Goal: Task Accomplishment & Management: Use online tool/utility

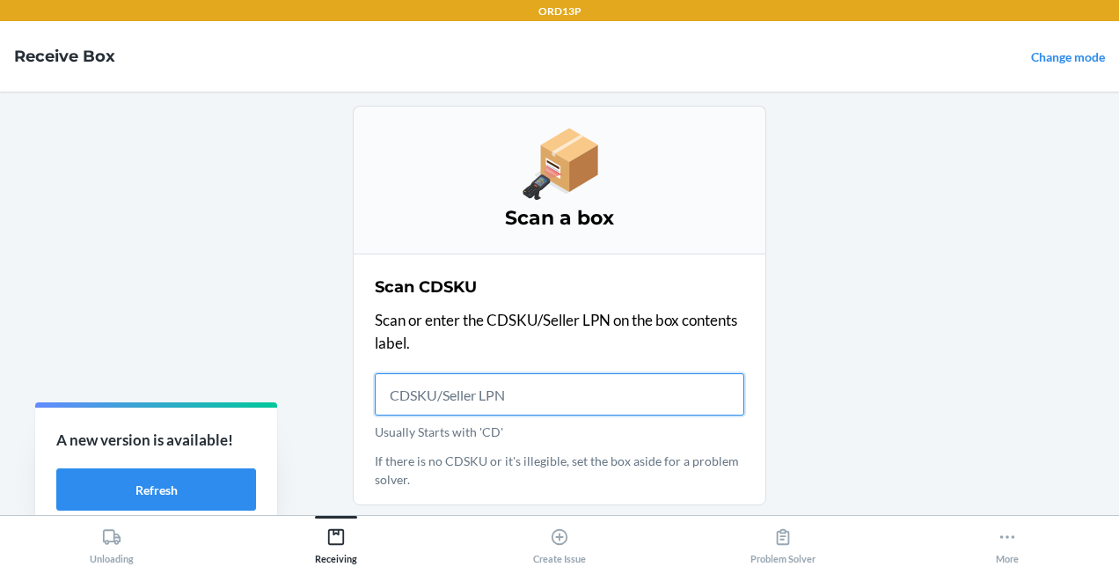
click at [449, 410] on input "Usually Starts with 'CD'" at bounding box center [560, 394] width 370 height 42
click at [167, 486] on button "Refresh" at bounding box center [156, 489] width 200 height 42
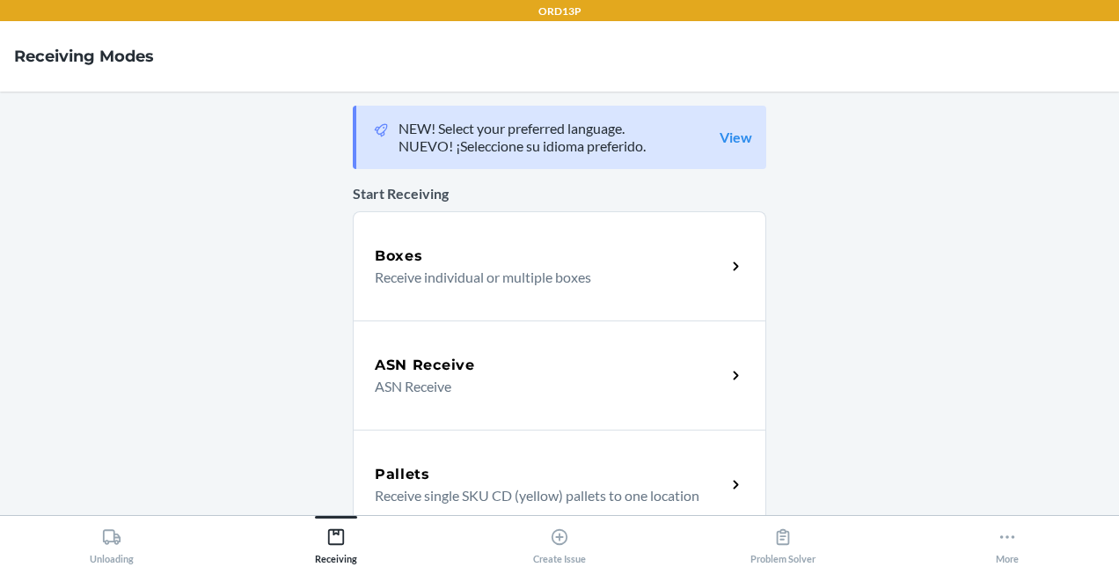
click at [402, 225] on div "Boxes Receive individual or multiple boxes" at bounding box center [560, 265] width 414 height 109
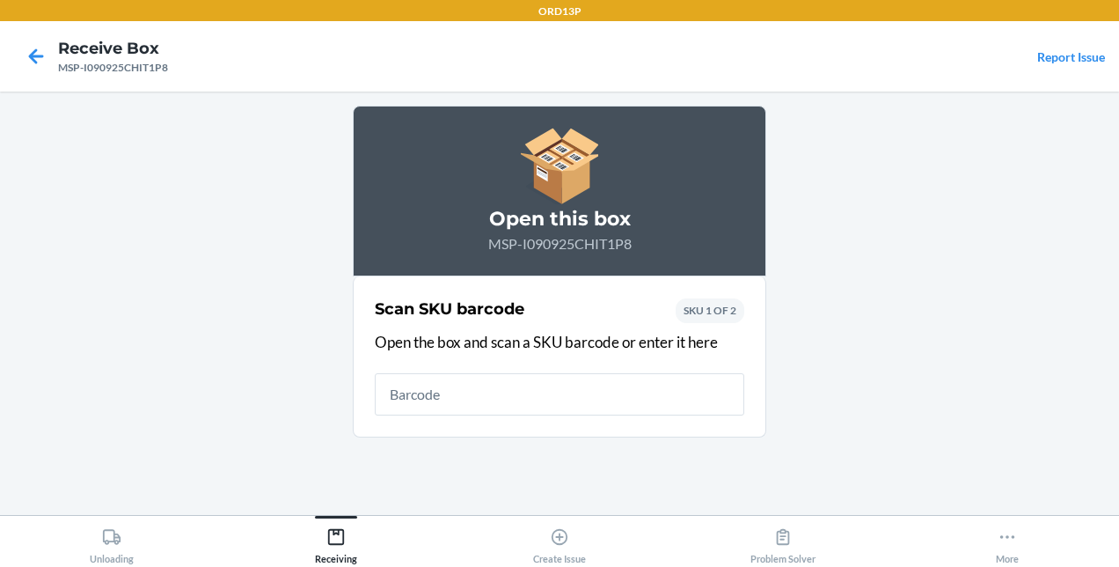
click at [415, 384] on input "text" at bounding box center [560, 394] width 370 height 42
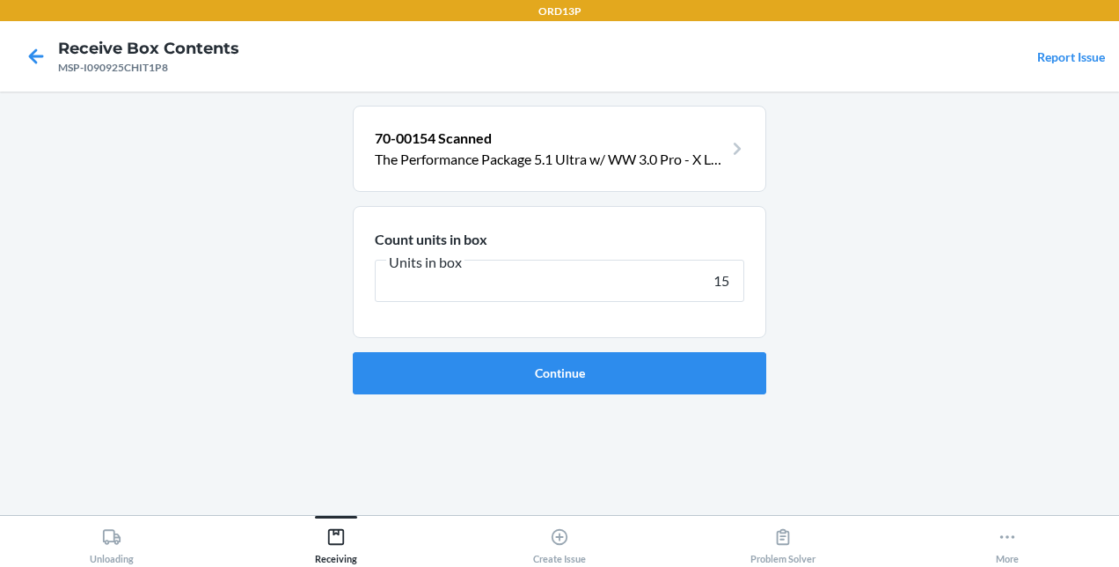
type input "150"
click button "Continue" at bounding box center [560, 373] width 414 height 42
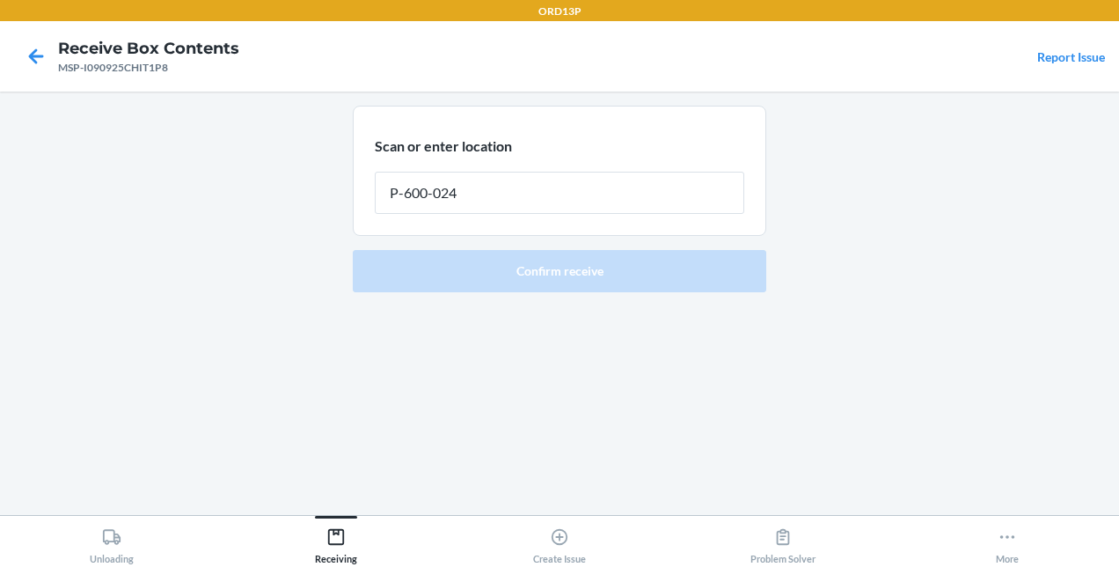
type input "P-600-024"
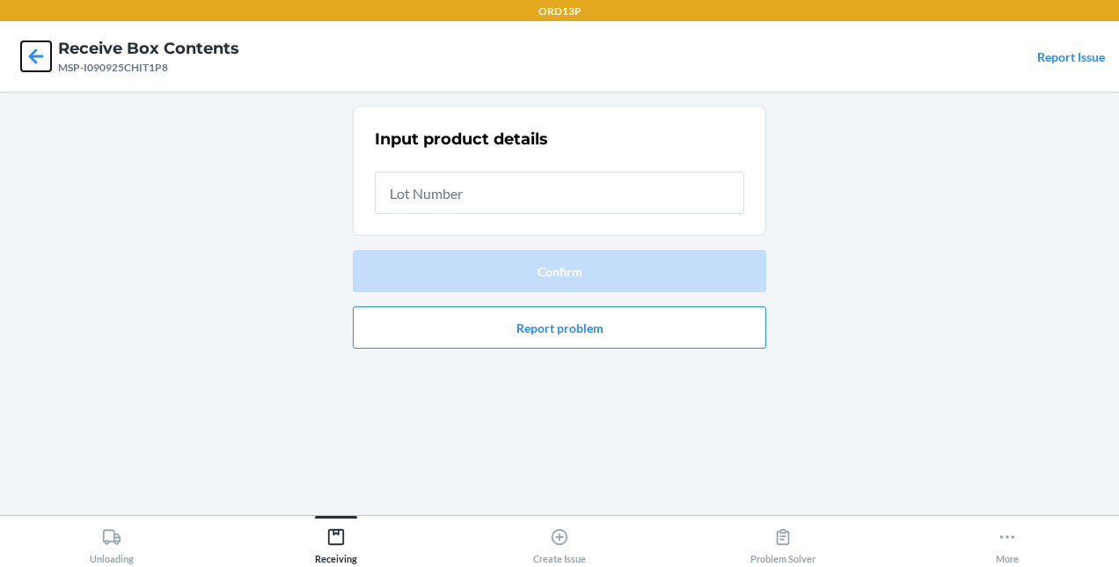
click at [35, 58] on icon at bounding box center [36, 56] width 30 height 30
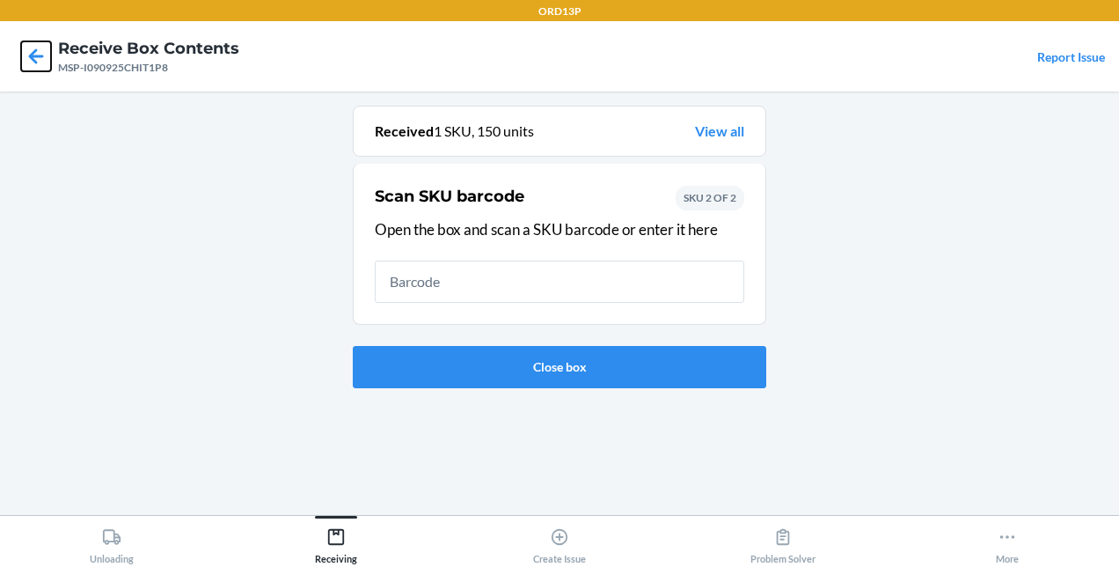
click at [35, 58] on icon at bounding box center [36, 56] width 30 height 30
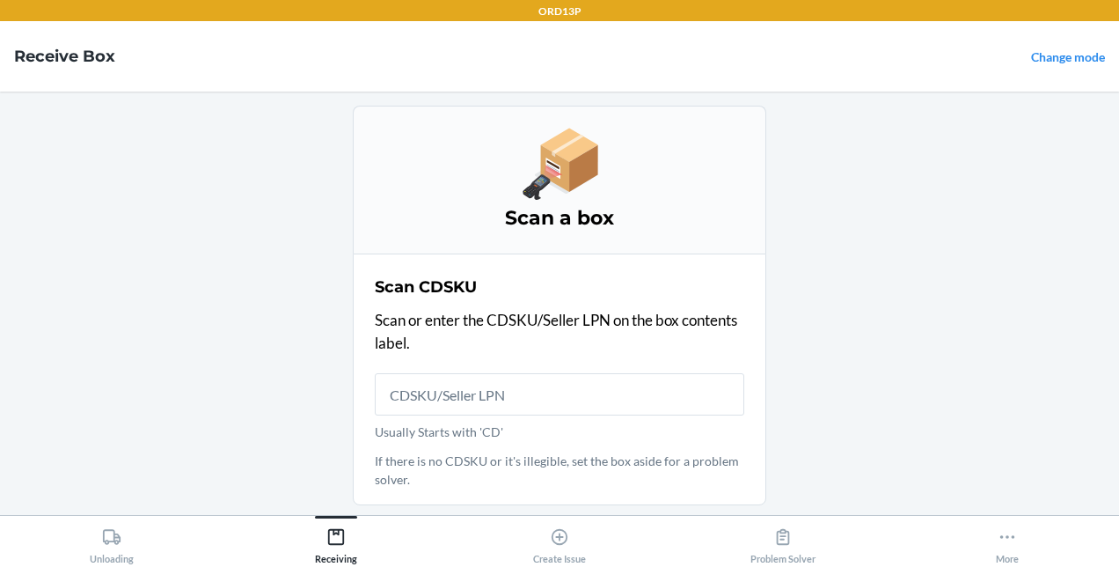
click at [505, 391] on input "Usually Starts with 'CD'" at bounding box center [560, 394] width 370 height 42
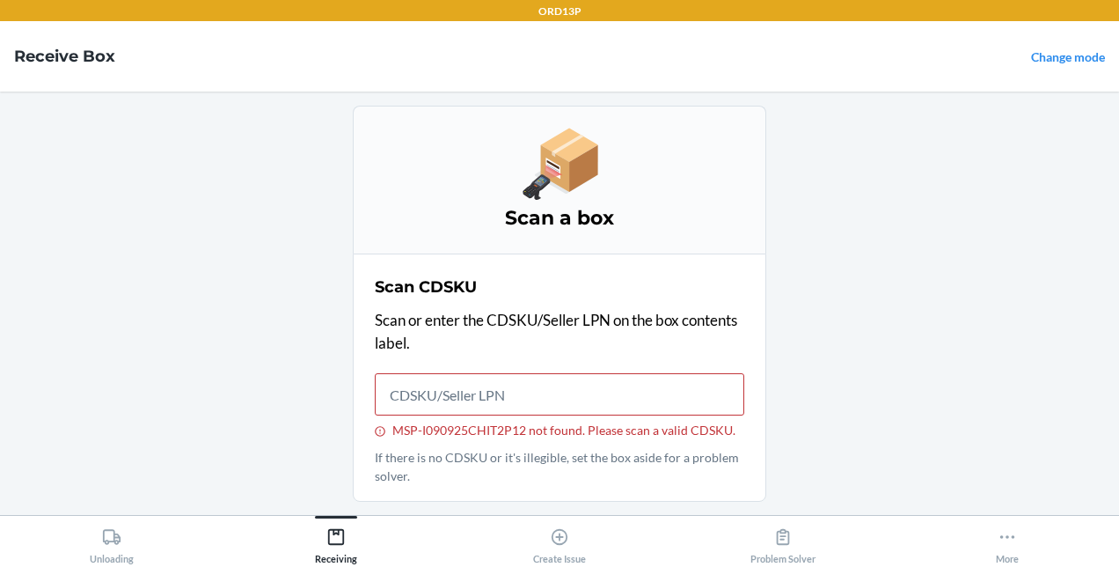
click at [531, 429] on div "MSP-I090925CHIT2P12 not found. Please scan a valid CDSKU." at bounding box center [560, 429] width 370 height 15
click at [531, 415] on input "MSP-I090925CHIT2P12 not found. Please scan a valid CDSKU." at bounding box center [560, 394] width 370 height 42
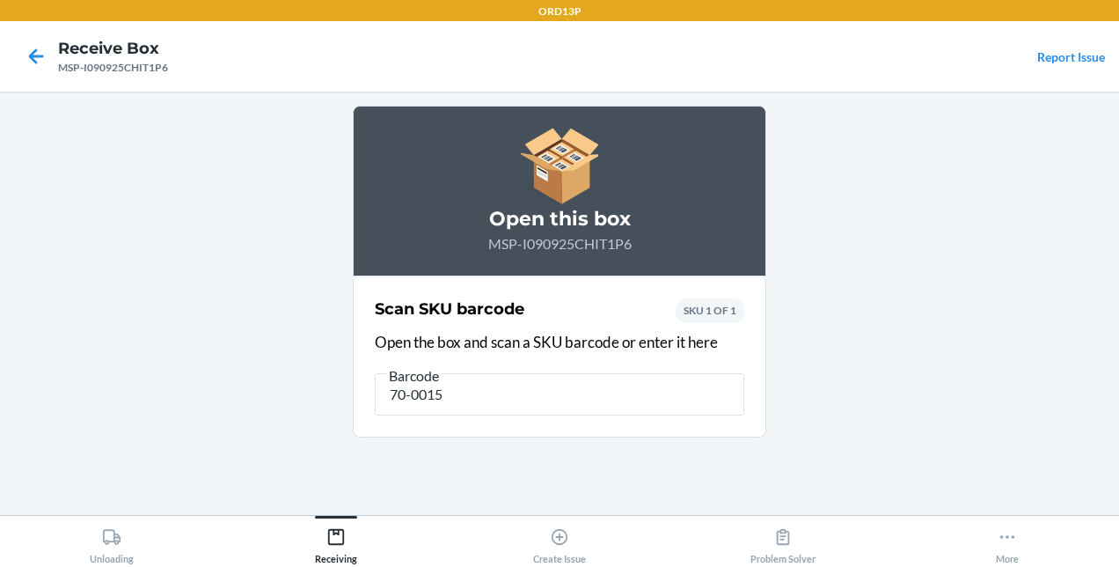
type input "70-00152"
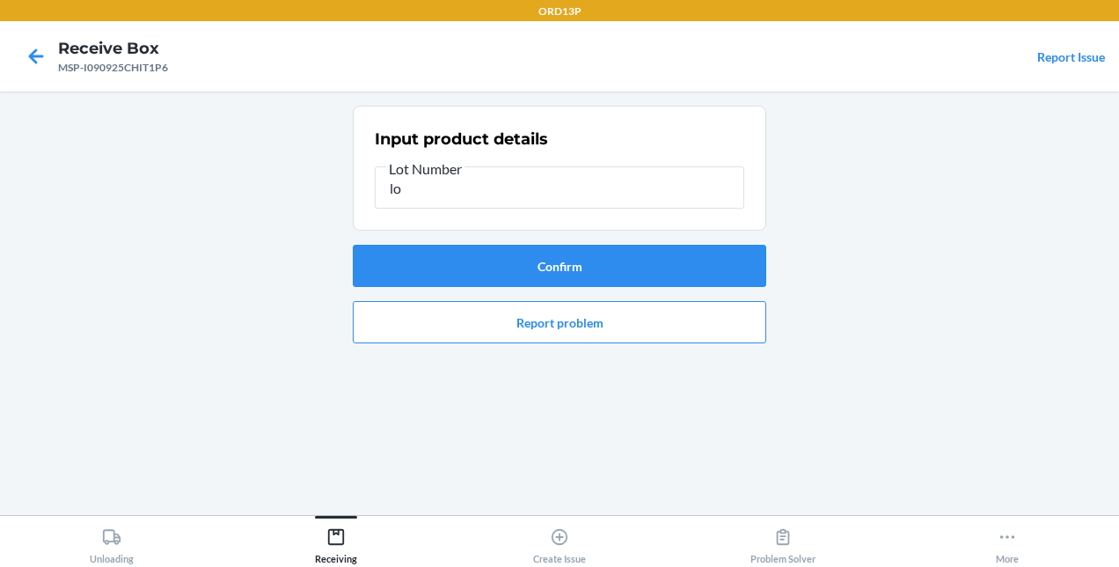
type input "l"
type input "LOTMS4176"
click at [608, 257] on button "Confirm" at bounding box center [560, 266] width 414 height 42
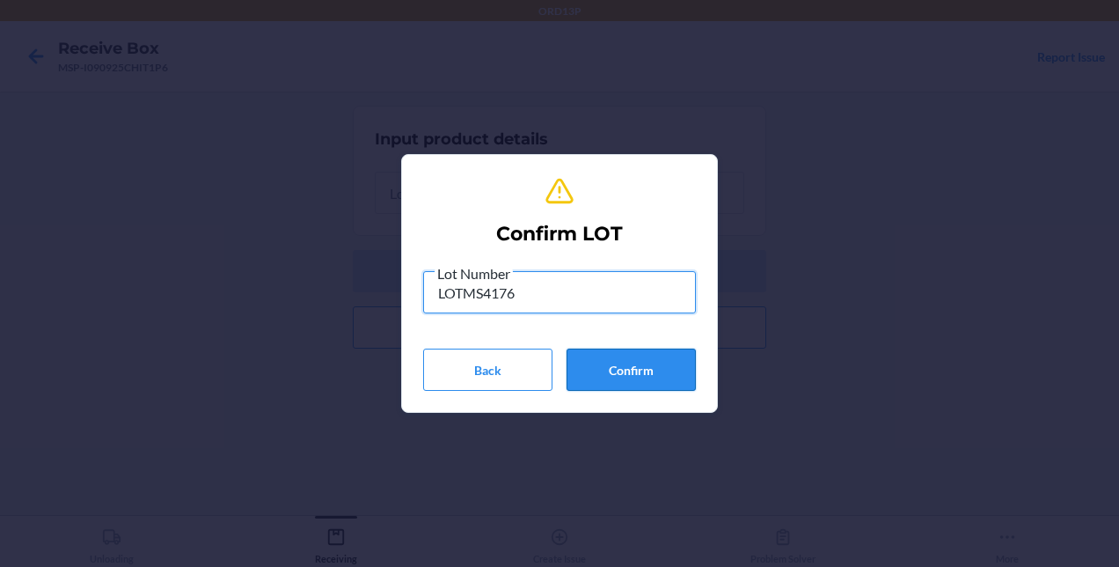
type input "LOTMS4176"
click at [635, 387] on button "Confirm" at bounding box center [631, 369] width 129 height 42
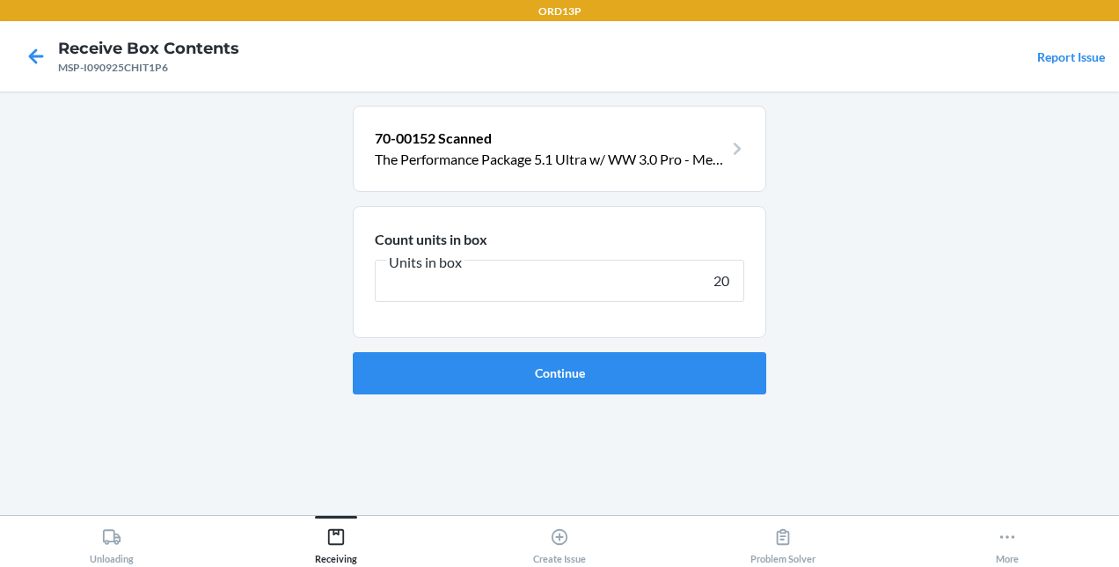
type input "200"
click button "Continue" at bounding box center [560, 373] width 414 height 42
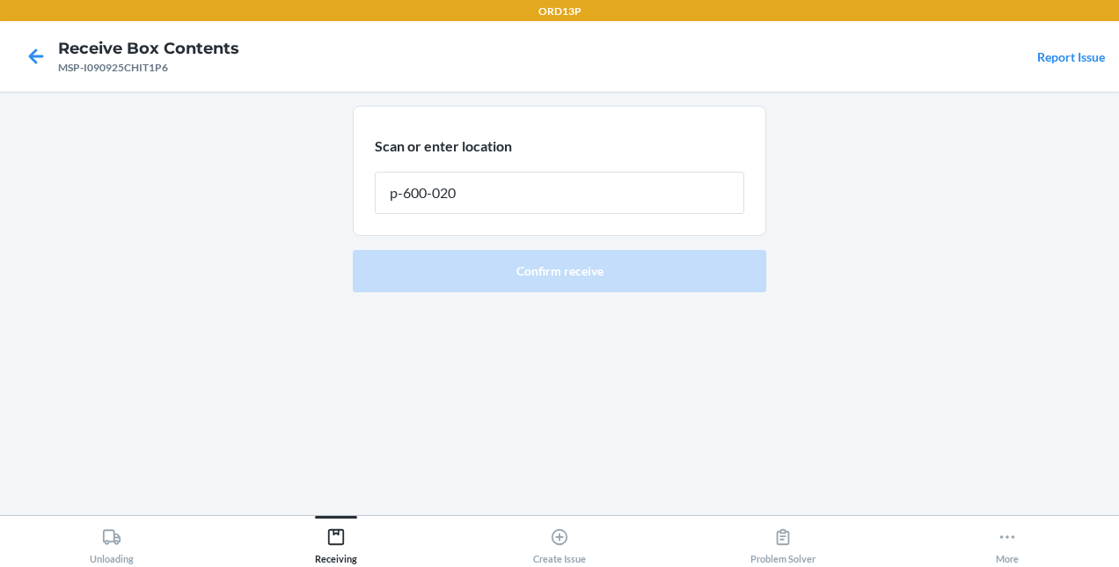
type input "p-600-020"
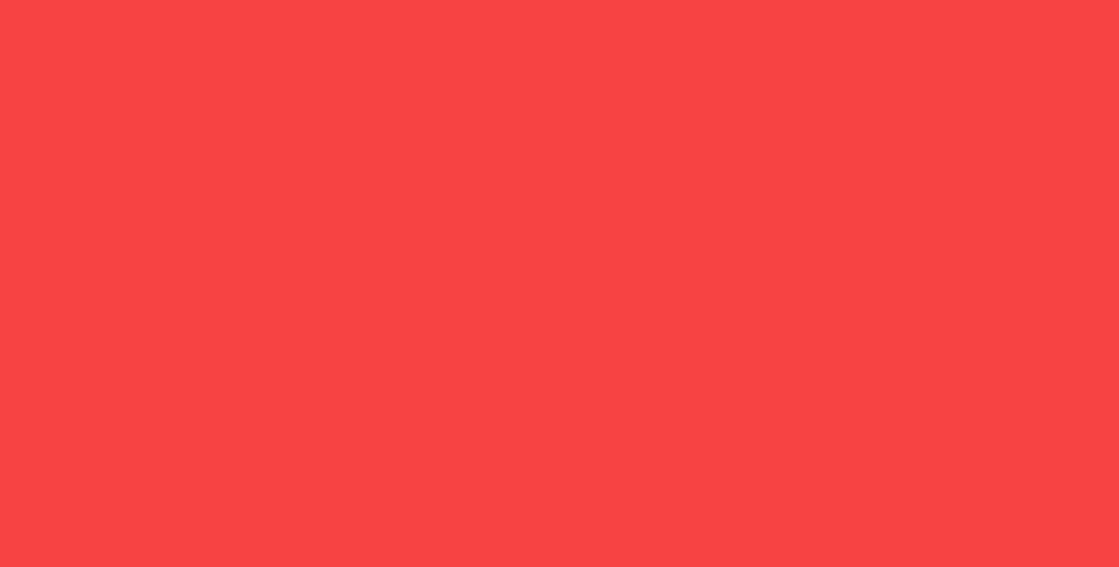
scroll to position [120, 0]
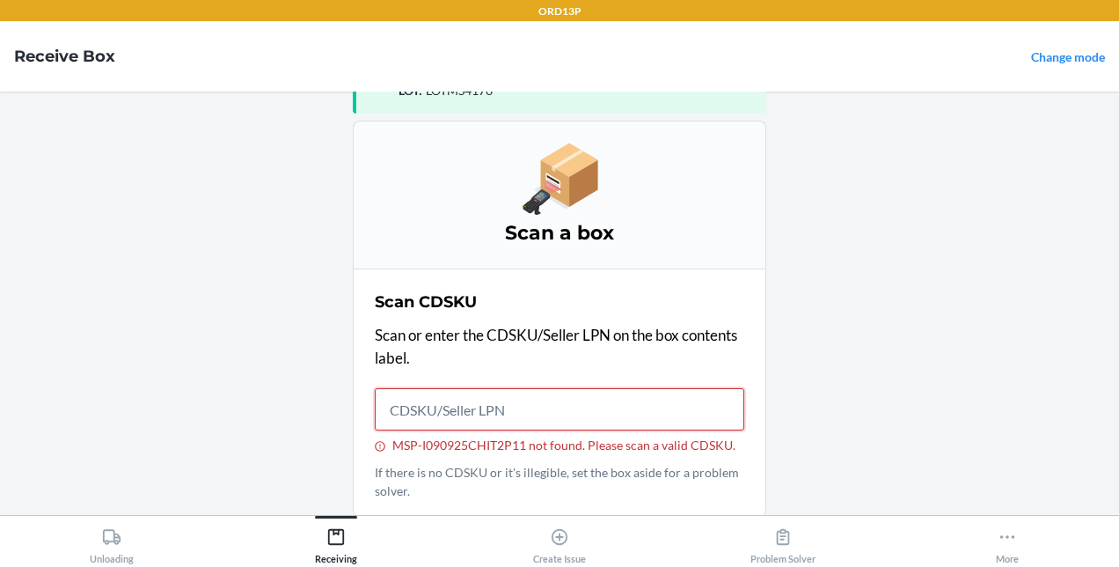
click at [502, 422] on input "MSP-I090925CHIT2P11 not found. Please scan a valid CDSKU." at bounding box center [560, 409] width 370 height 42
click at [465, 410] on input "MSP-I090925CHIT2P13 not found. Please scan a valid CDSKU." at bounding box center [560, 409] width 370 height 42
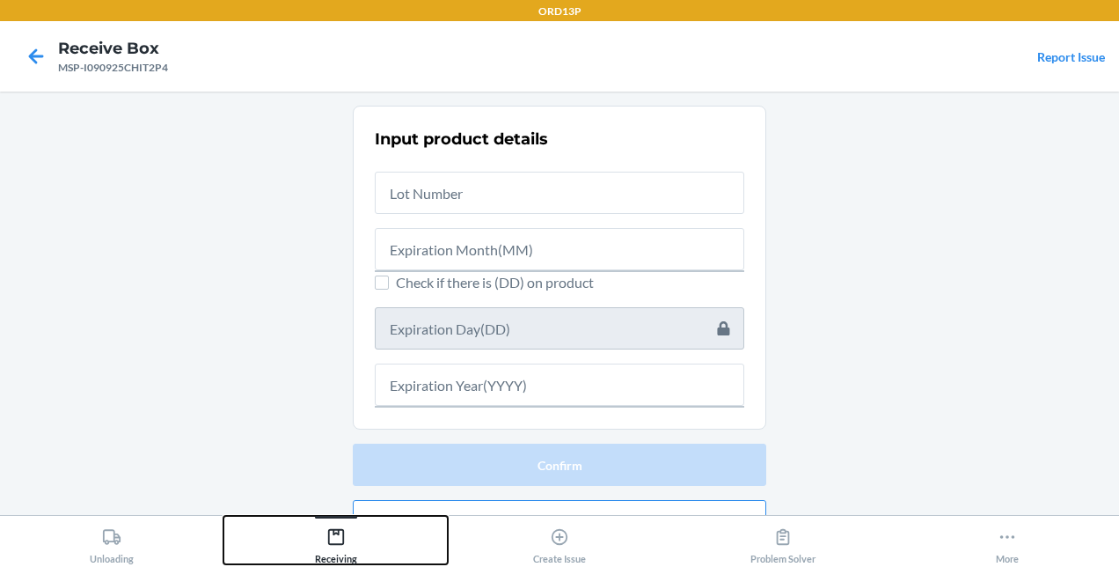
click at [312, 533] on button "Receiving" at bounding box center [336, 540] width 224 height 48
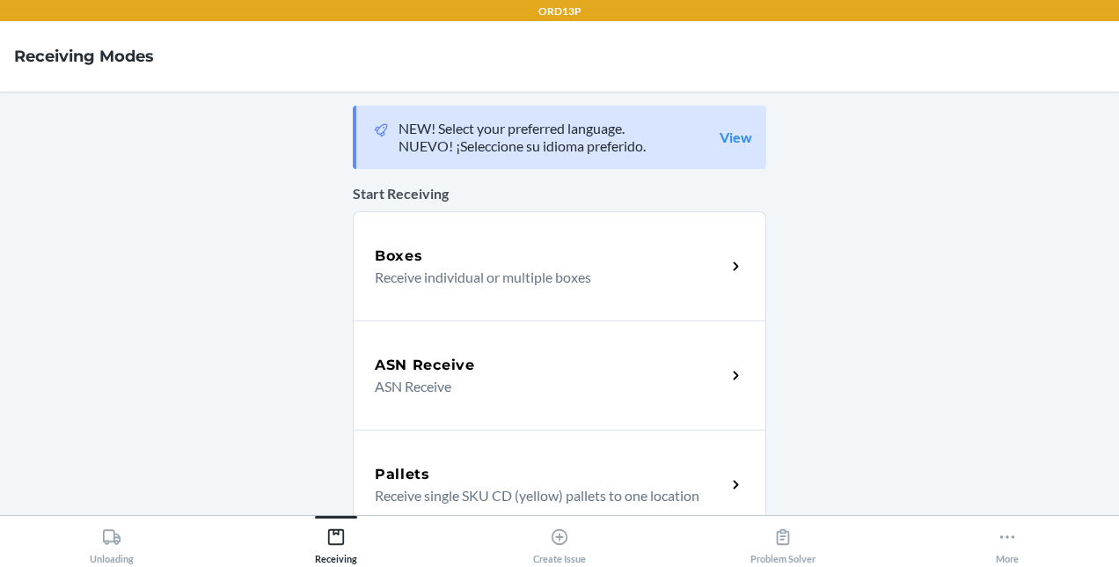
click at [492, 287] on div "Boxes Receive individual or multiple boxes" at bounding box center [560, 265] width 414 height 109
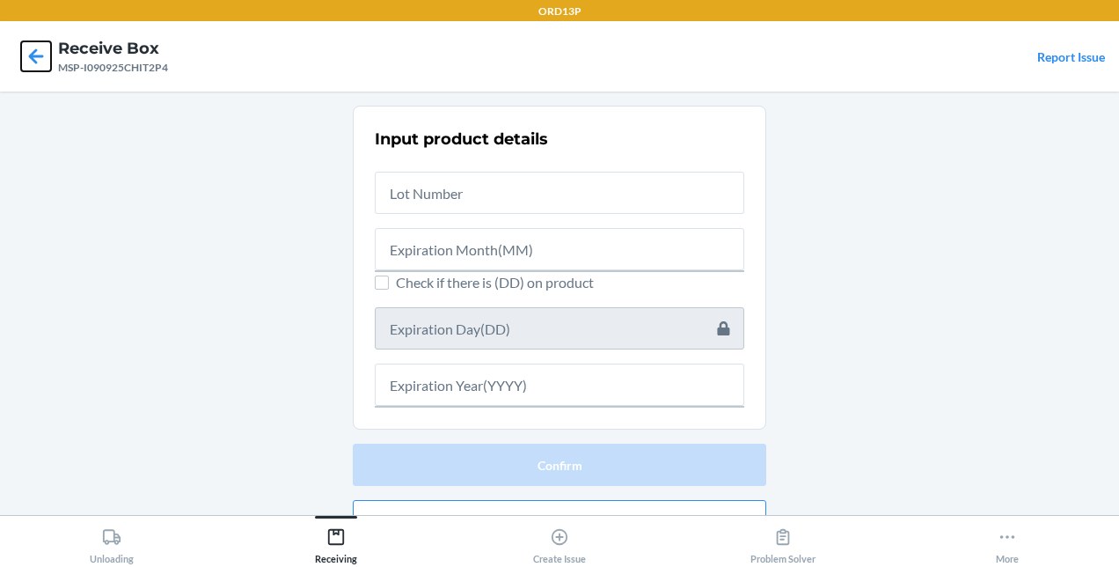
click at [33, 47] on icon at bounding box center [36, 56] width 30 height 30
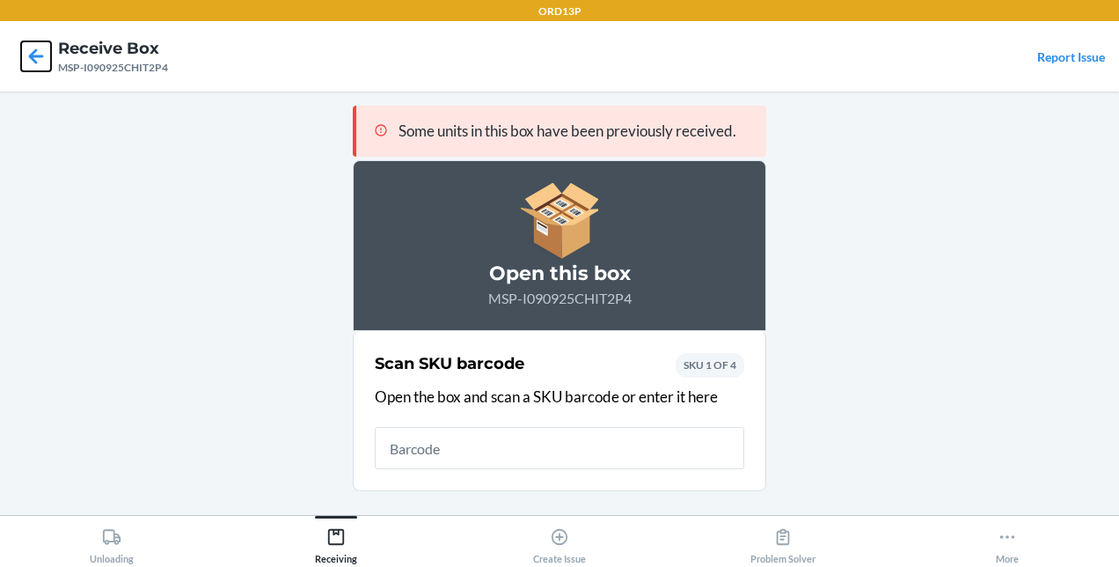
click at [23, 60] on icon at bounding box center [36, 56] width 30 height 30
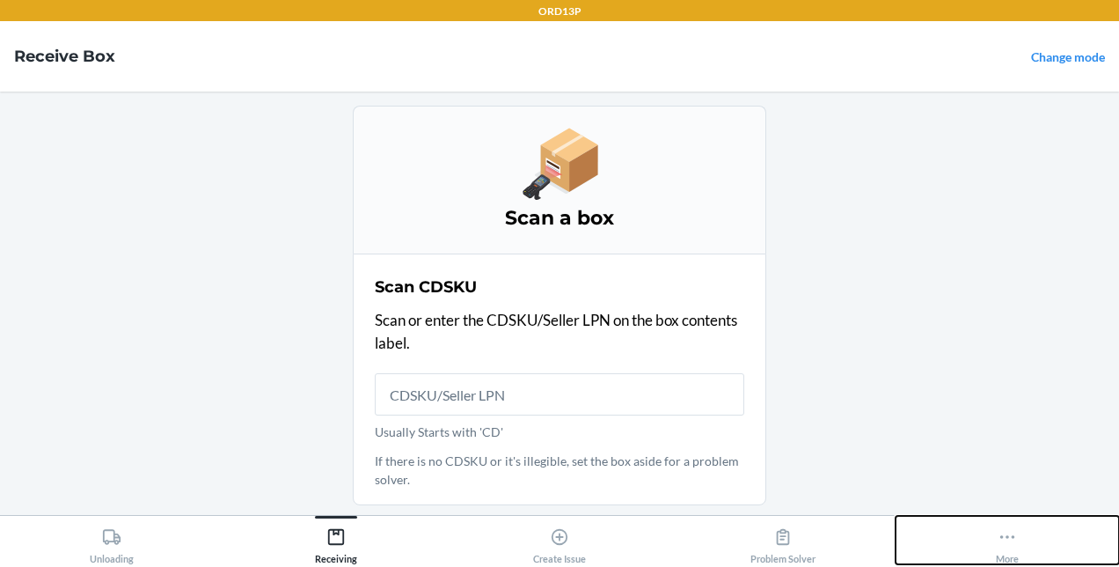
click at [978, 536] on button "More" at bounding box center [1008, 540] width 224 height 48
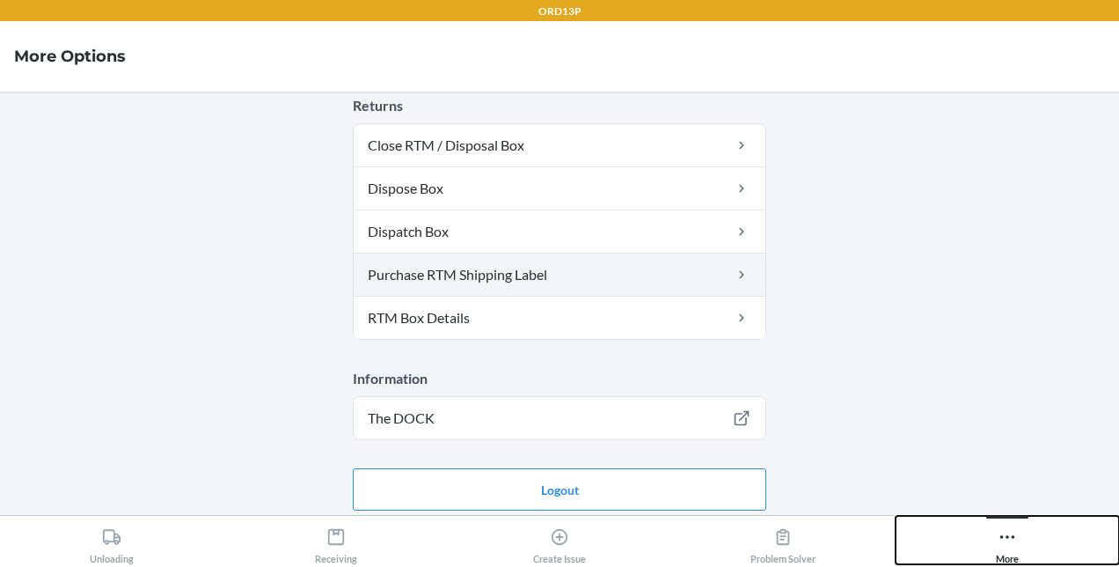
scroll to position [744, 0]
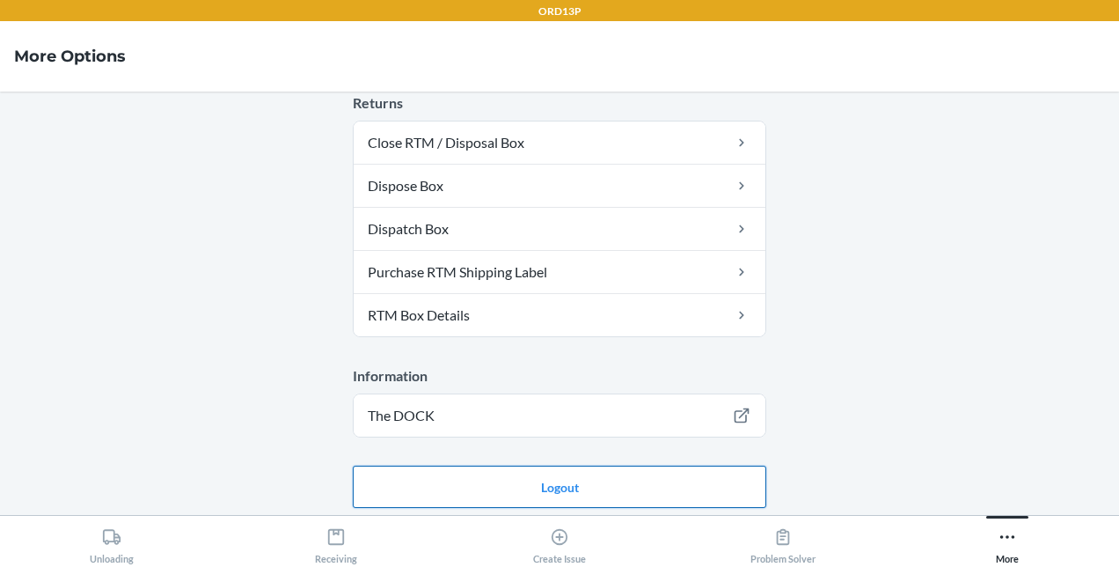
click at [551, 466] on button "Logout" at bounding box center [560, 487] width 414 height 42
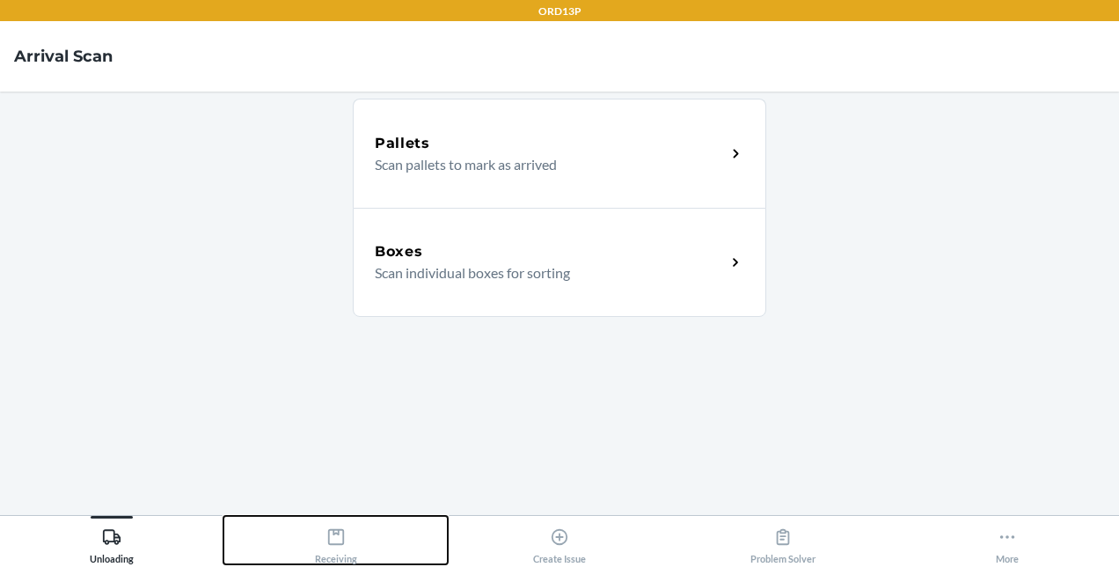
click at [333, 535] on icon at bounding box center [335, 536] width 19 height 19
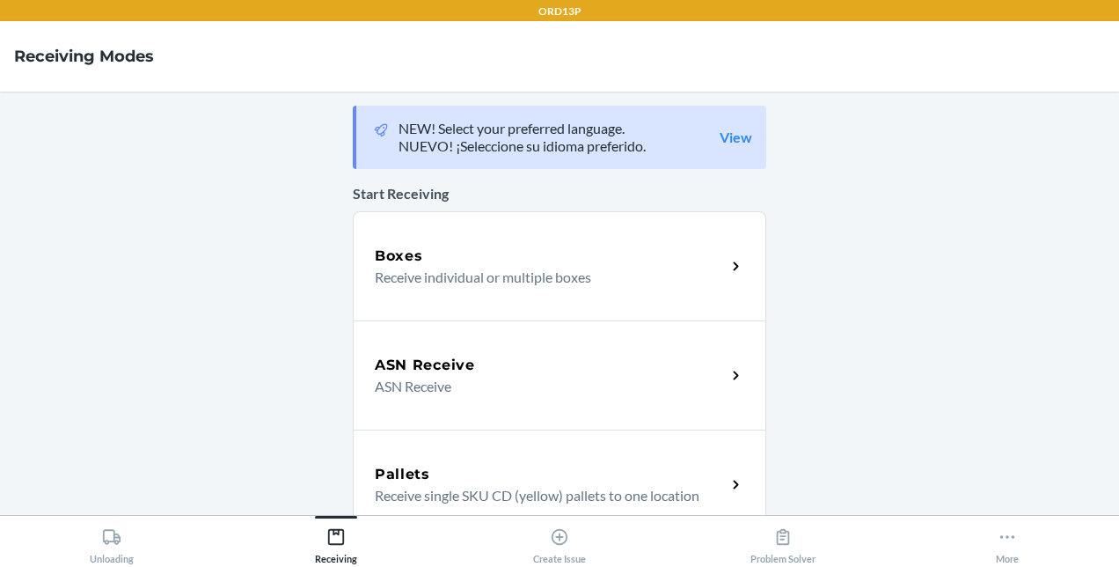
click at [432, 262] on div "Boxes" at bounding box center [550, 256] width 351 height 21
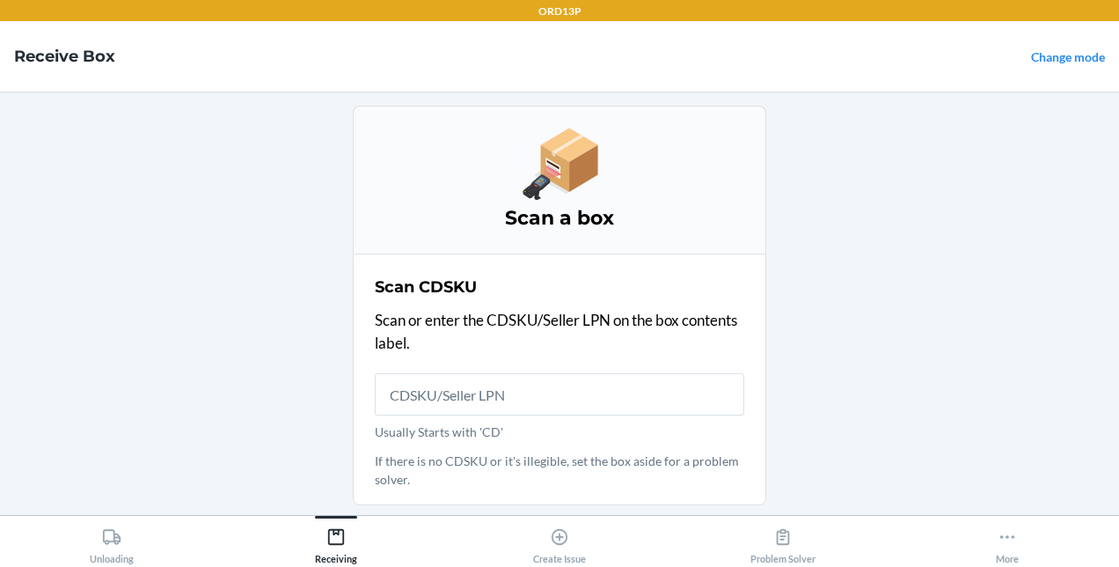
click at [1056, 172] on main "Scan a box Scan CDSKU Scan or enter the CDSKU/Seller LPN on the box contents la…" at bounding box center [559, 303] width 1119 height 423
